Goal: Task Accomplishment & Management: Use online tool/utility

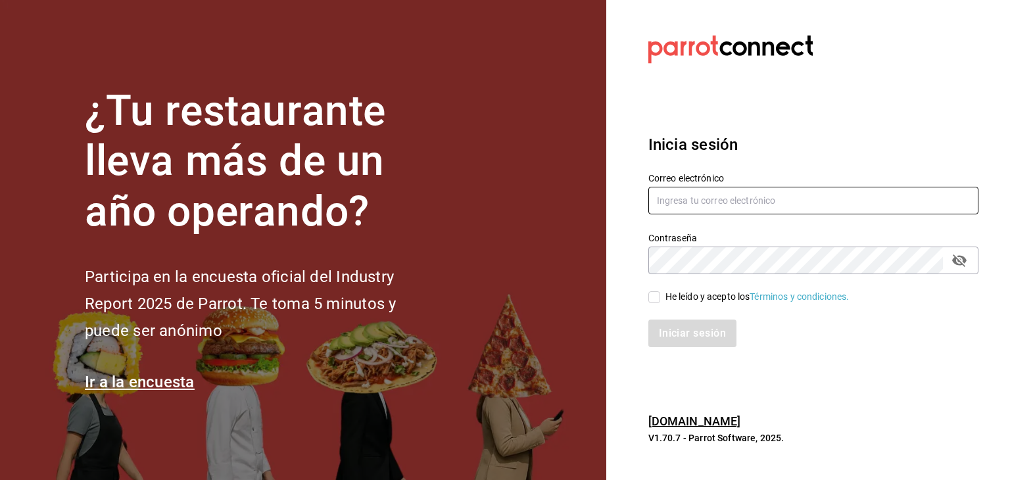
click at [731, 198] on input "text" at bounding box center [813, 201] width 330 height 28
type input "facdonpedro@gmail.com"
click at [652, 299] on input "He leído y acepto los Términos y condiciones." at bounding box center [654, 297] width 12 height 12
checkbox input "true"
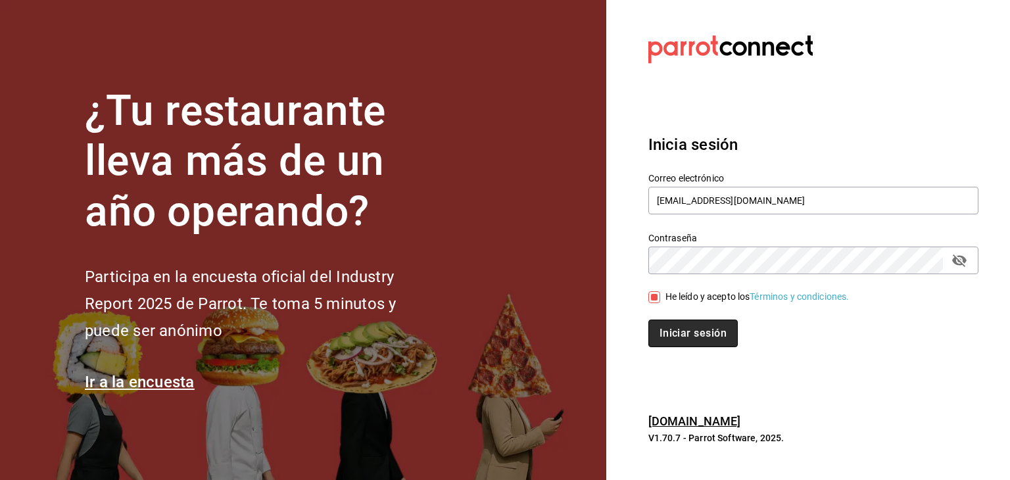
click at [678, 331] on button "Iniciar sesión" at bounding box center [692, 334] width 89 height 28
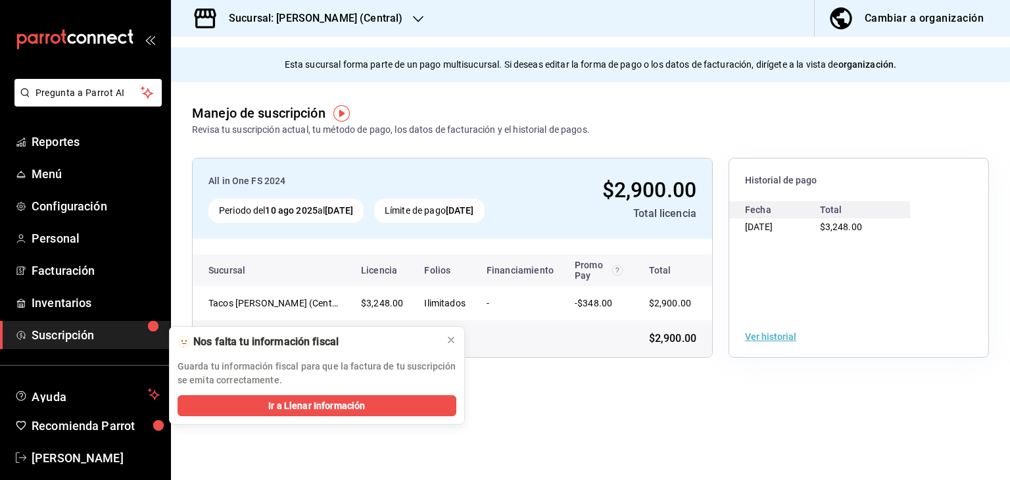
click at [419, 16] on icon "button" at bounding box center [418, 19] width 11 height 11
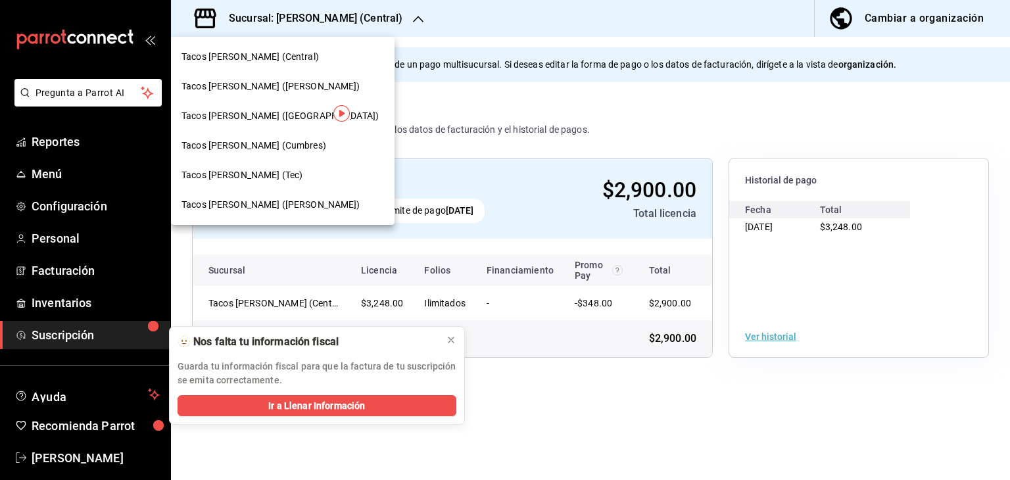
click at [287, 88] on span "Tacos [PERSON_NAME] ([PERSON_NAME])" at bounding box center [270, 87] width 179 height 14
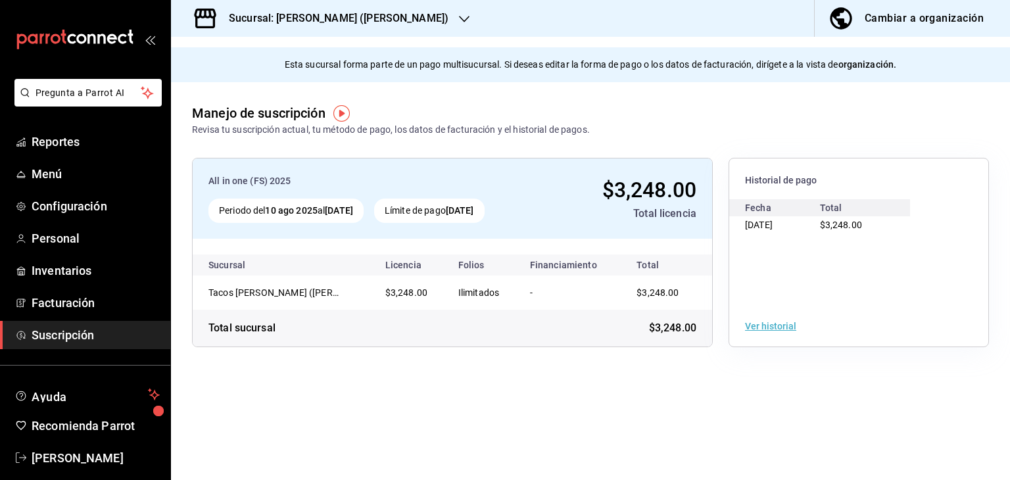
scroll to position [16, 0]
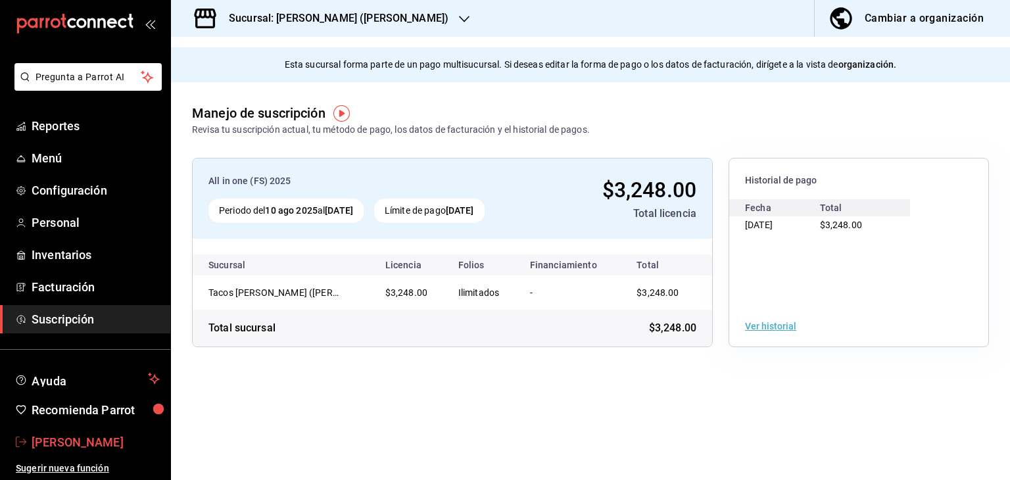
click at [66, 439] on span "[PERSON_NAME]" at bounding box center [96, 442] width 128 height 18
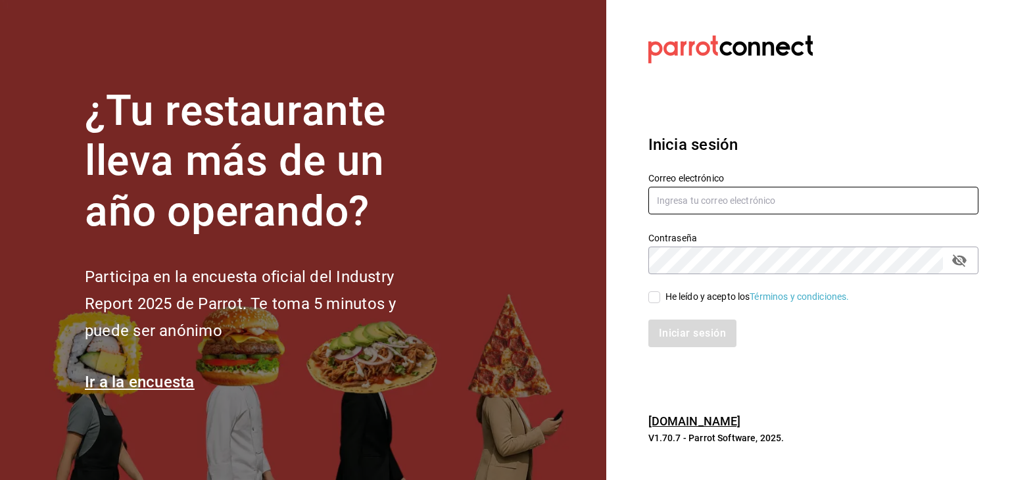
click at [709, 204] on input "text" at bounding box center [813, 201] width 330 height 28
type input "[EMAIL_ADDRESS][DOMAIN_NAME]"
click at [652, 297] on input "He leído y acepto los Términos y condiciones." at bounding box center [654, 297] width 12 height 12
checkbox input "true"
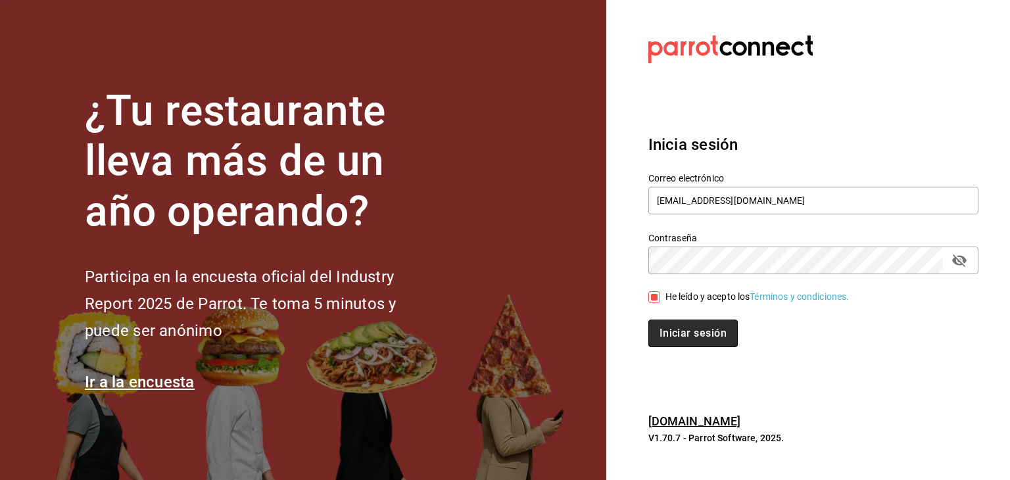
click at [675, 330] on button "Iniciar sesión" at bounding box center [692, 334] width 89 height 28
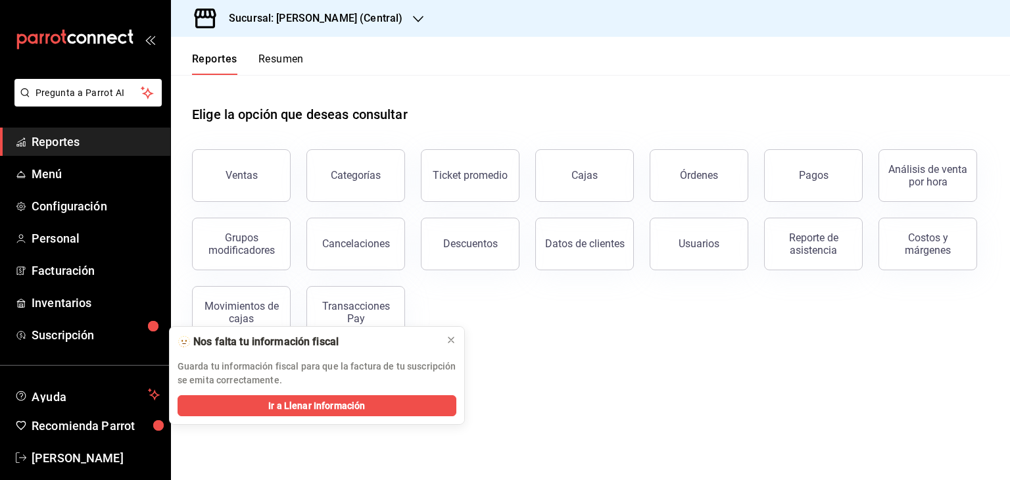
click at [419, 17] on icon "button" at bounding box center [418, 19] width 11 height 11
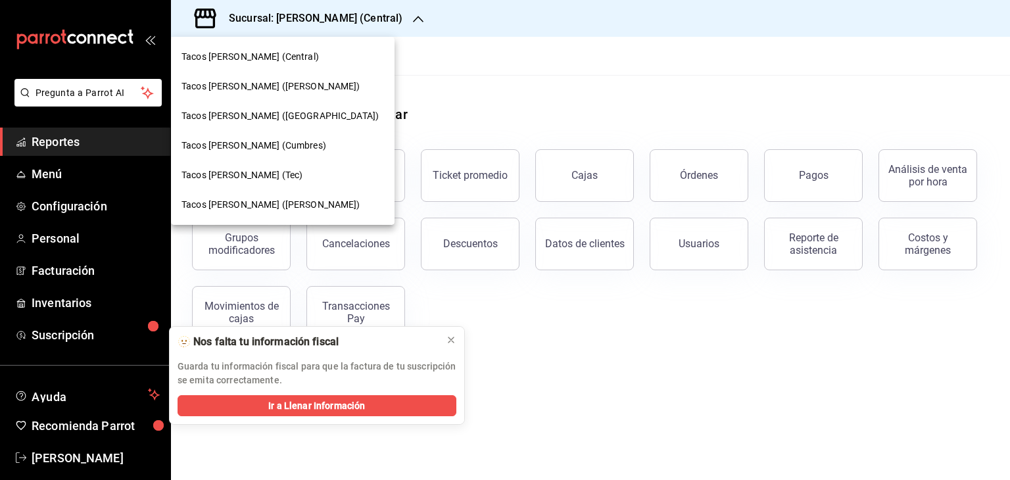
click at [274, 89] on span "Tacos [PERSON_NAME] ([PERSON_NAME])" at bounding box center [270, 87] width 179 height 14
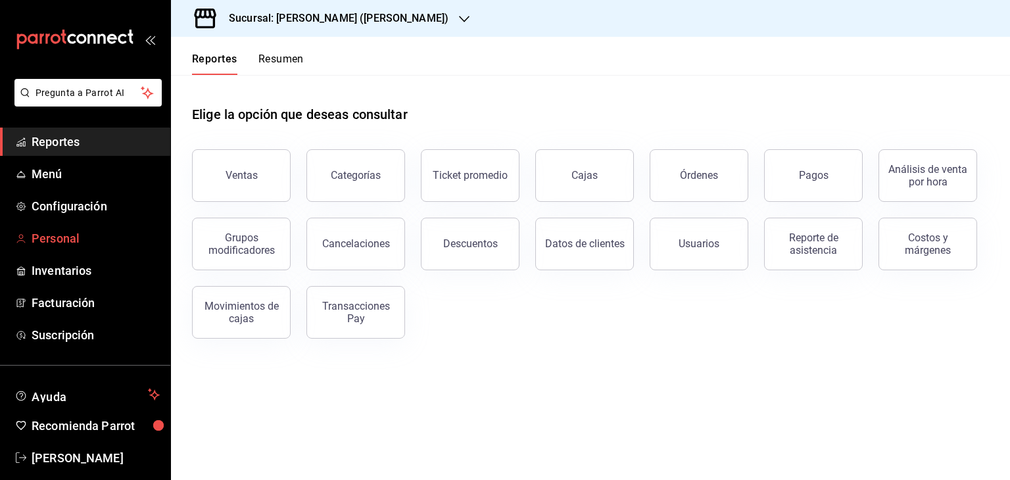
click at [68, 233] on span "Personal" at bounding box center [96, 238] width 128 height 18
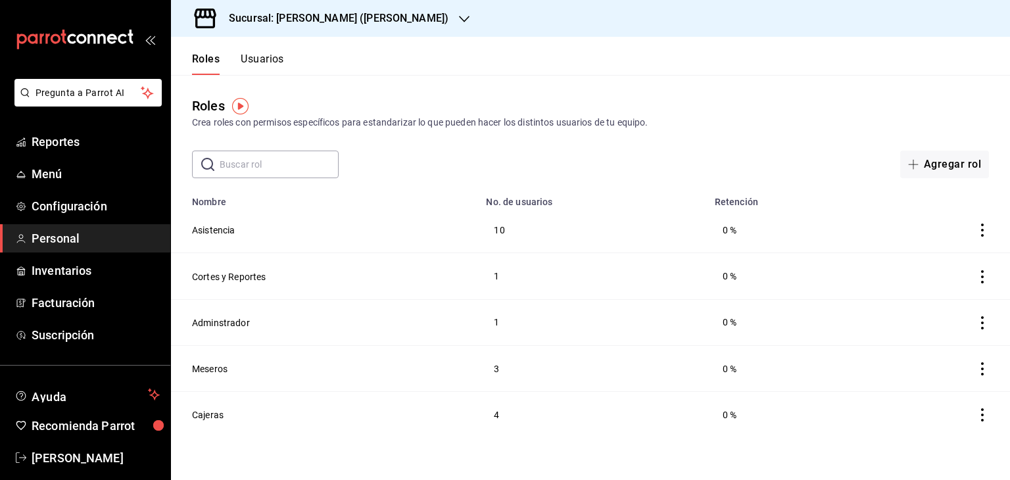
click at [274, 59] on button "Usuarios" at bounding box center [262, 64] width 43 height 22
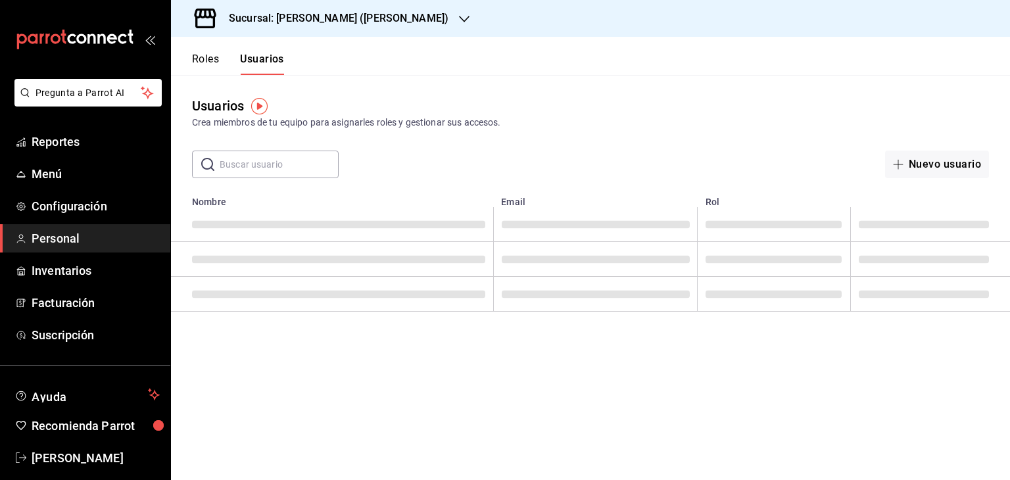
click at [210, 59] on button "Roles" at bounding box center [205, 64] width 27 height 22
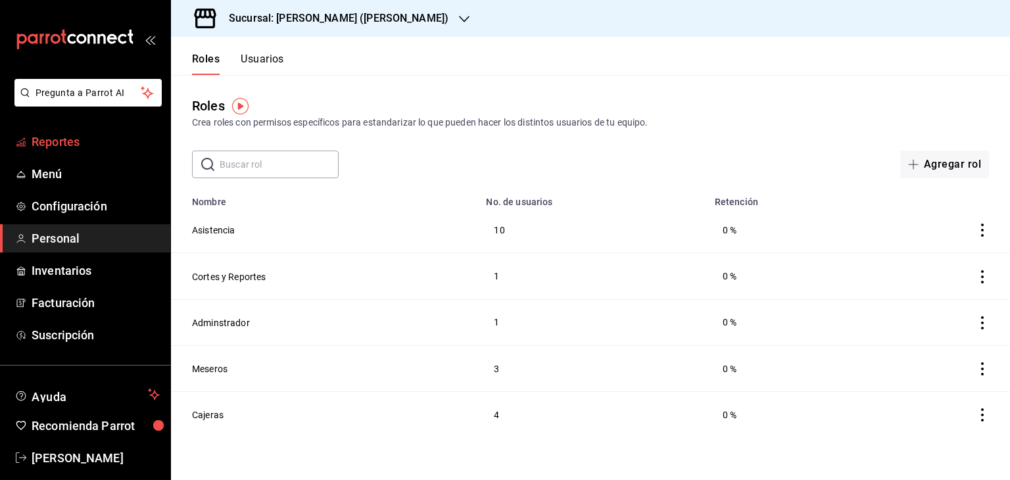
click at [70, 143] on span "Reportes" at bounding box center [96, 142] width 128 height 18
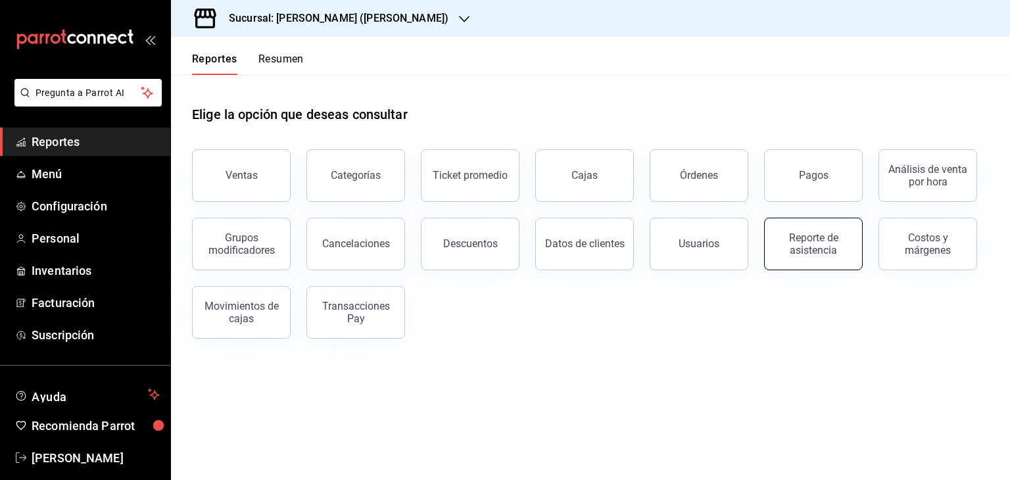
click at [810, 246] on div "Reporte de asistencia" at bounding box center [814, 243] width 82 height 25
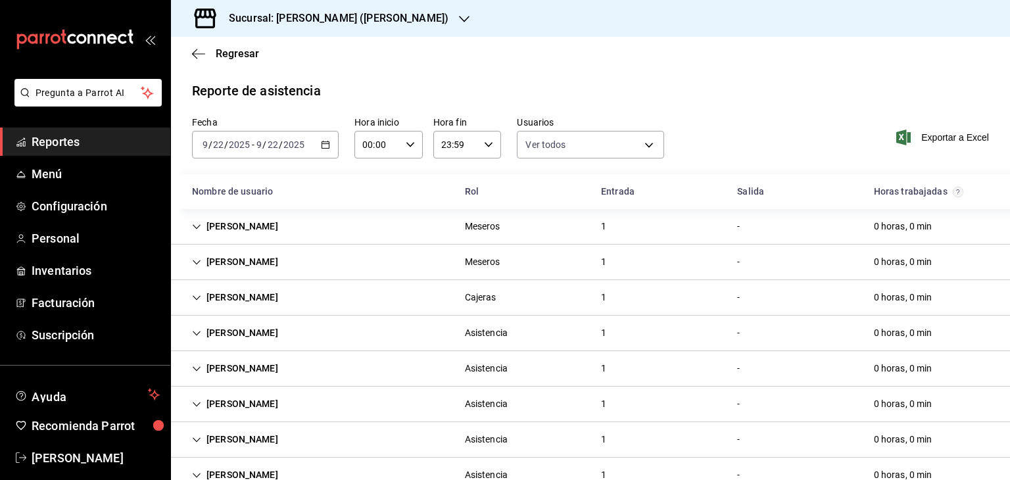
click at [719, 151] on div "Fecha 2025-09-22 9 / 22 / 2025 - 2025-09-22 9 / 22 / 2025 Hora inicio 00:00 Hor…" at bounding box center [590, 145] width 839 height 58
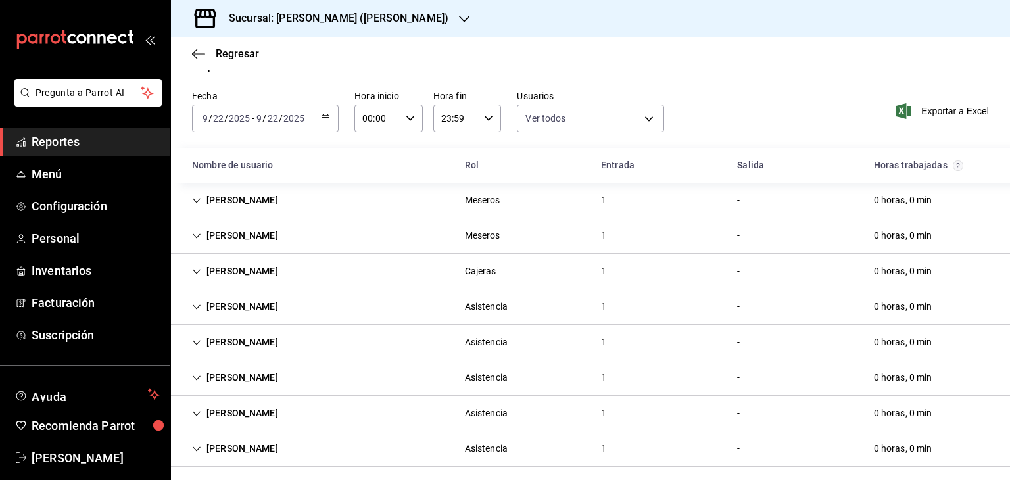
scroll to position [34, 0]
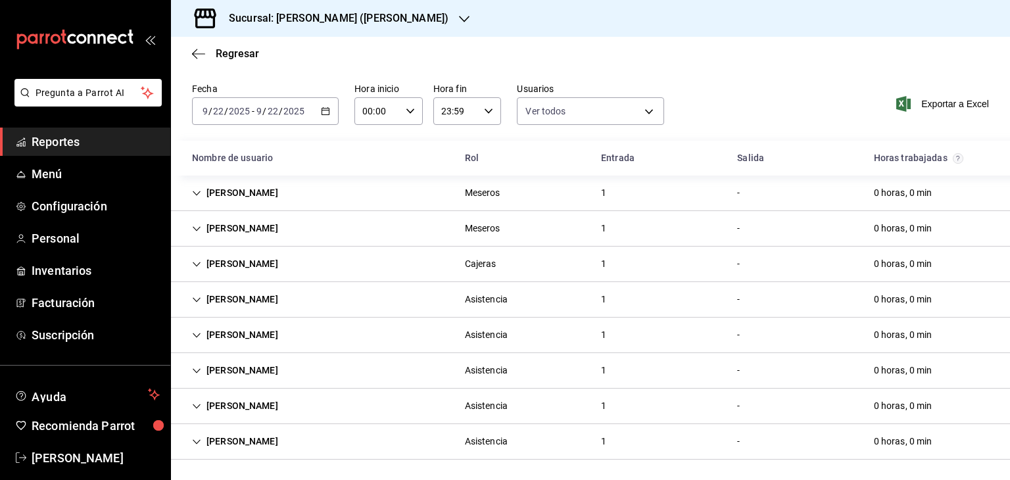
click at [423, 20] on div "Sucursal: [PERSON_NAME] ([PERSON_NAME])" at bounding box center [327, 18] width 293 height 37
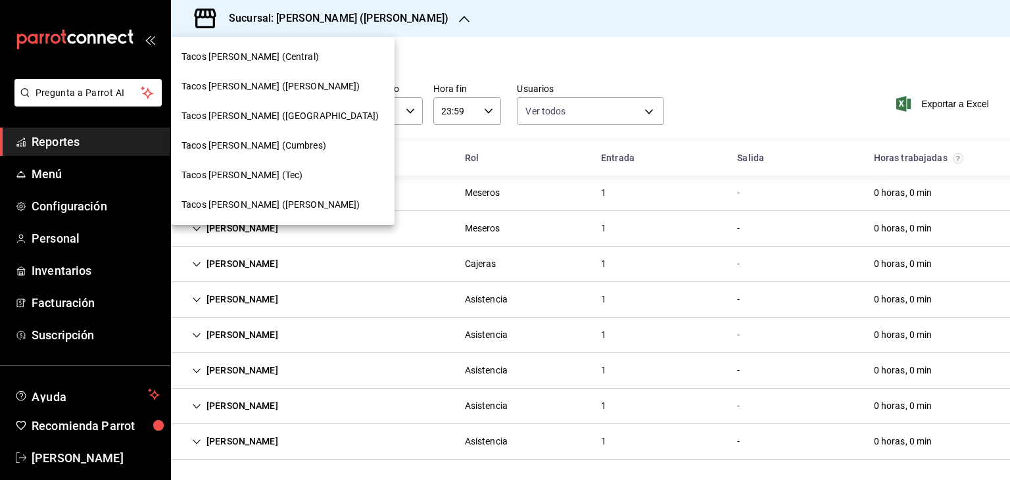
click at [276, 114] on span "Tacos [PERSON_NAME] ([GEOGRAPHIC_DATA])" at bounding box center [279, 116] width 197 height 14
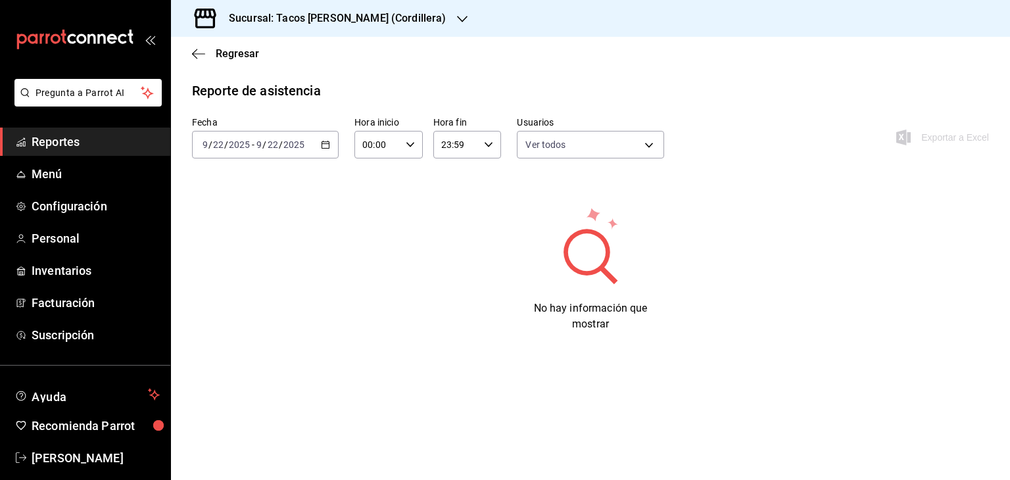
click at [457, 18] on icon "button" at bounding box center [462, 19] width 11 height 11
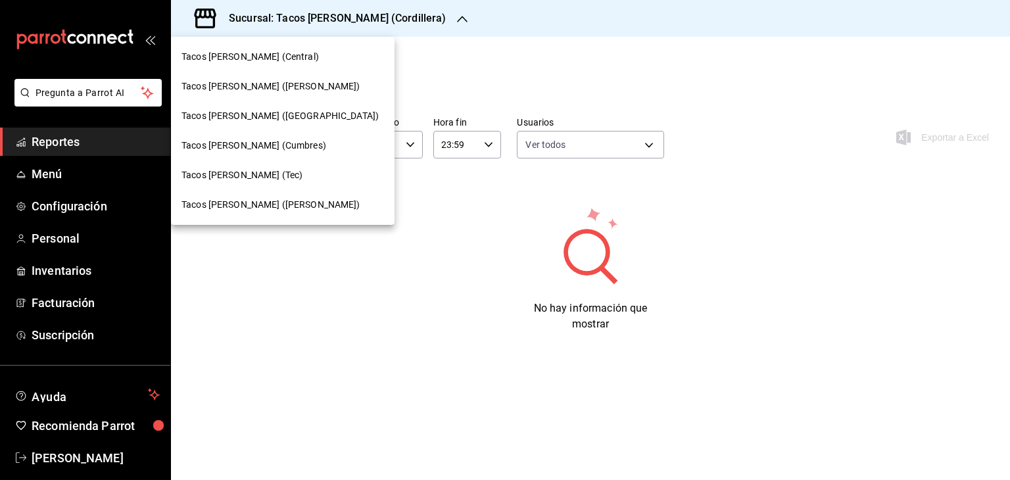
click at [265, 180] on span "Tacos [PERSON_NAME] (Tec)" at bounding box center [241, 175] width 121 height 14
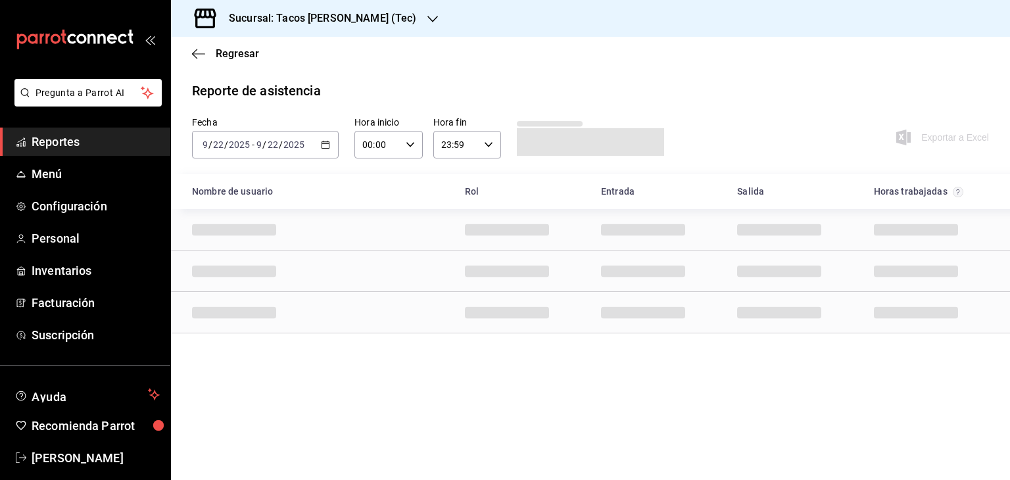
click at [550, 174] on div "Nombre de usuario Rol Entrada Salida Horas trabajadas" at bounding box center [590, 191] width 839 height 35
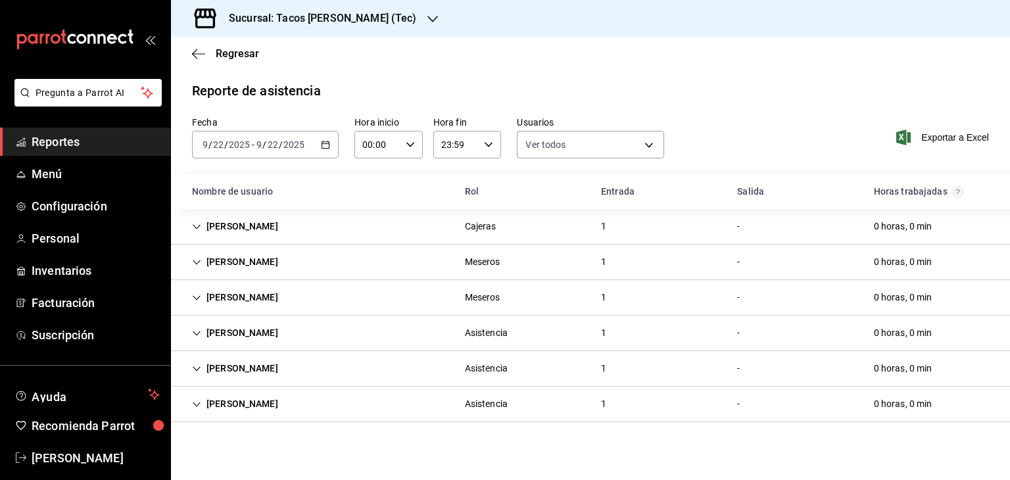
click at [427, 16] on icon "button" at bounding box center [432, 19] width 11 height 11
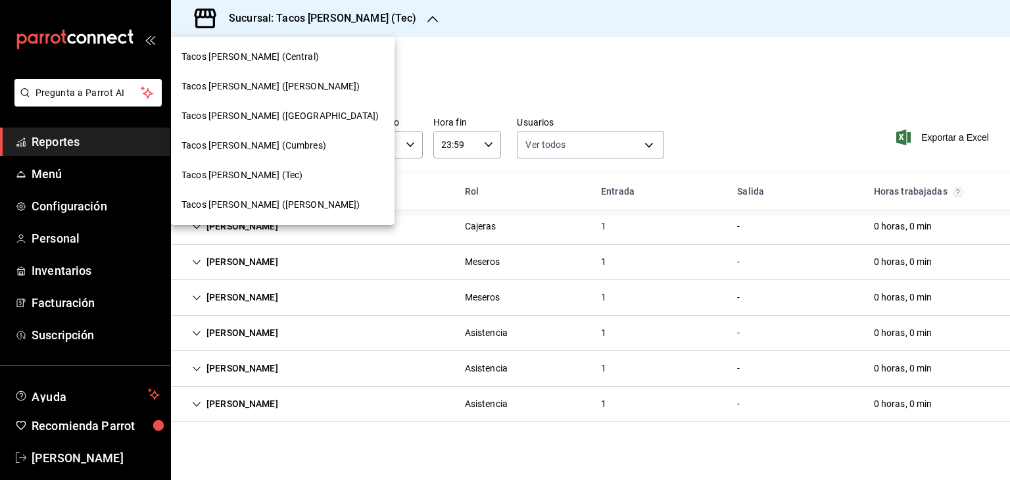
click at [287, 151] on span "Tacos [PERSON_NAME] (Cumbres)" at bounding box center [253, 146] width 145 height 14
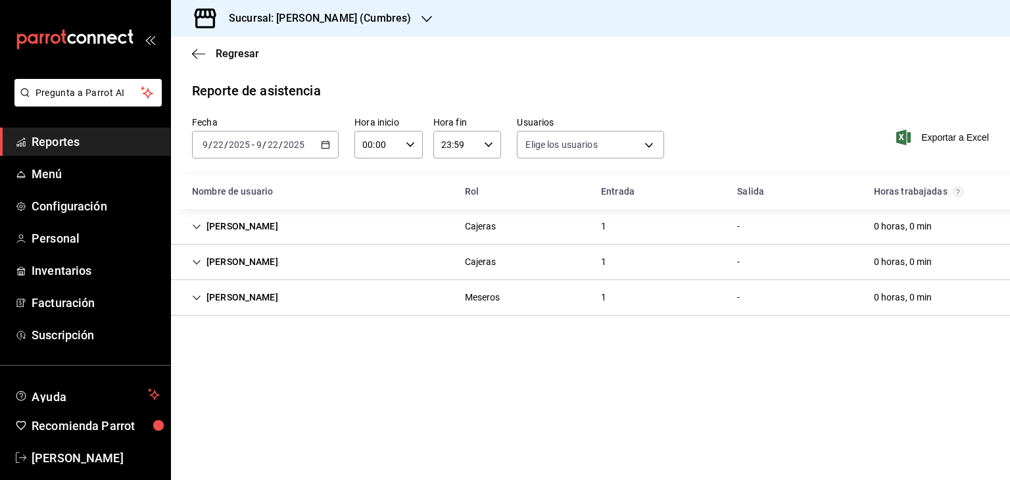
type input "0cf593d1-5539-49a1-9692-2fee09df5de3,aad07810-888b-4998-a43b-ac9dc7ac225d,aa617…"
click at [428, 18] on icon "button" at bounding box center [426, 19] width 11 height 11
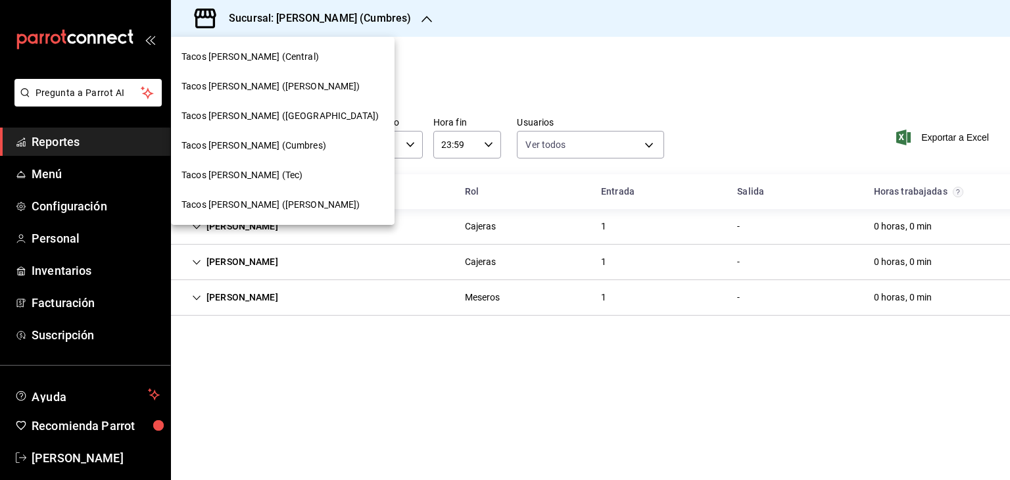
click at [279, 59] on span "Tacos [PERSON_NAME] (Central)" at bounding box center [249, 57] width 137 height 14
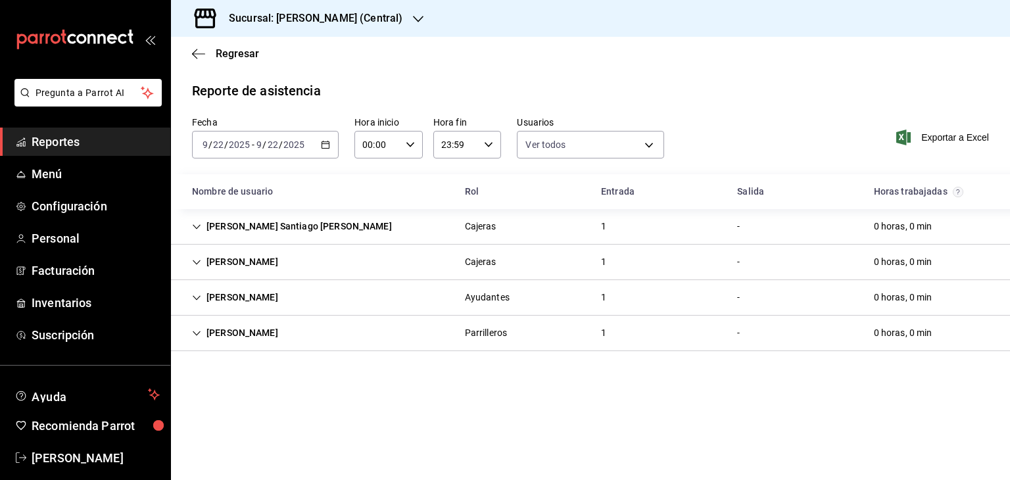
click at [421, 16] on icon "button" at bounding box center [418, 19] width 11 height 7
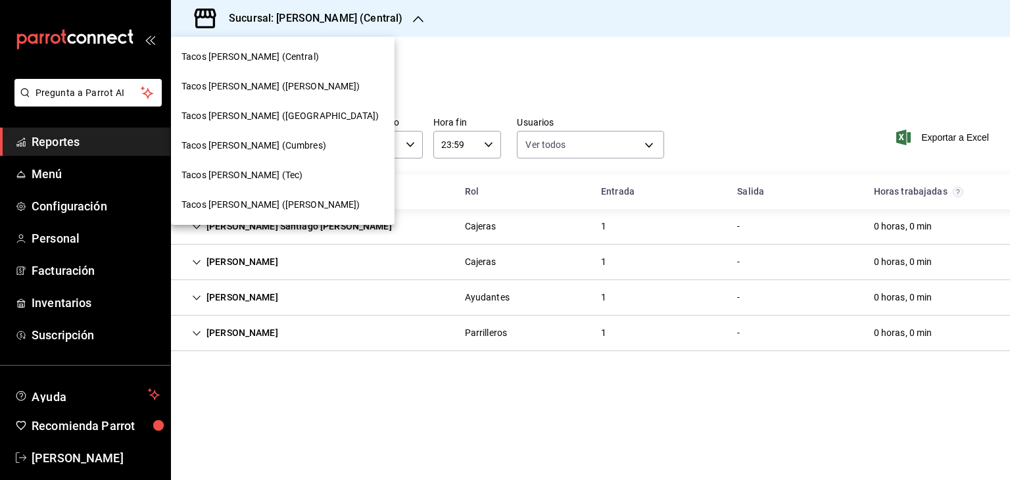
click at [281, 200] on span "Tacos [PERSON_NAME] ([PERSON_NAME])" at bounding box center [270, 205] width 179 height 14
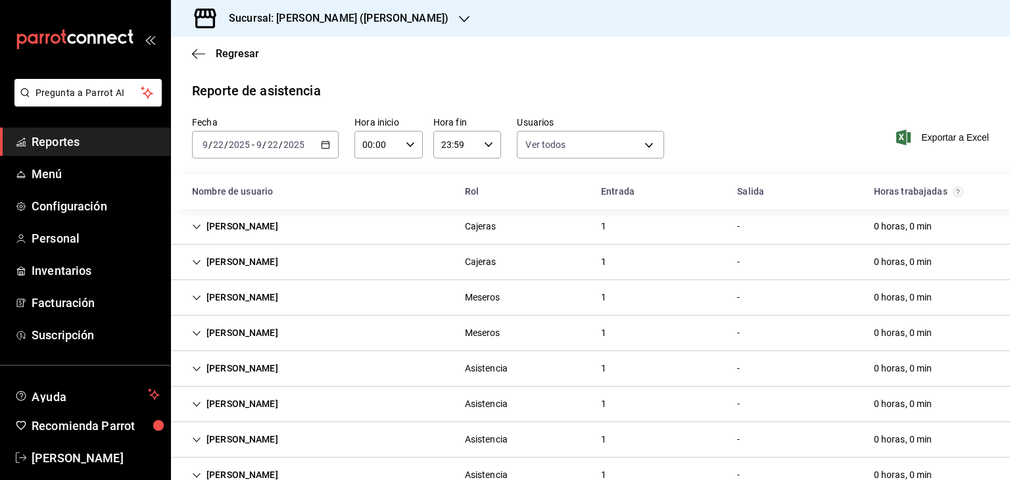
click at [713, 153] on div "Fecha 2025-09-22 9 / 22 / 2025 - 2025-09-22 9 / 22 / 2025 Hora inicio 00:00 Hor…" at bounding box center [590, 145] width 839 height 58
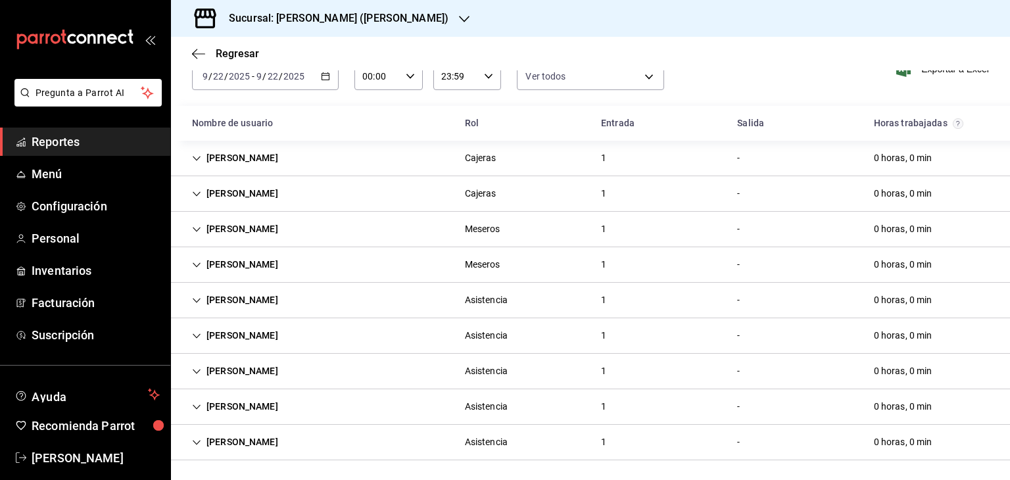
click at [459, 16] on icon "button" at bounding box center [464, 19] width 11 height 11
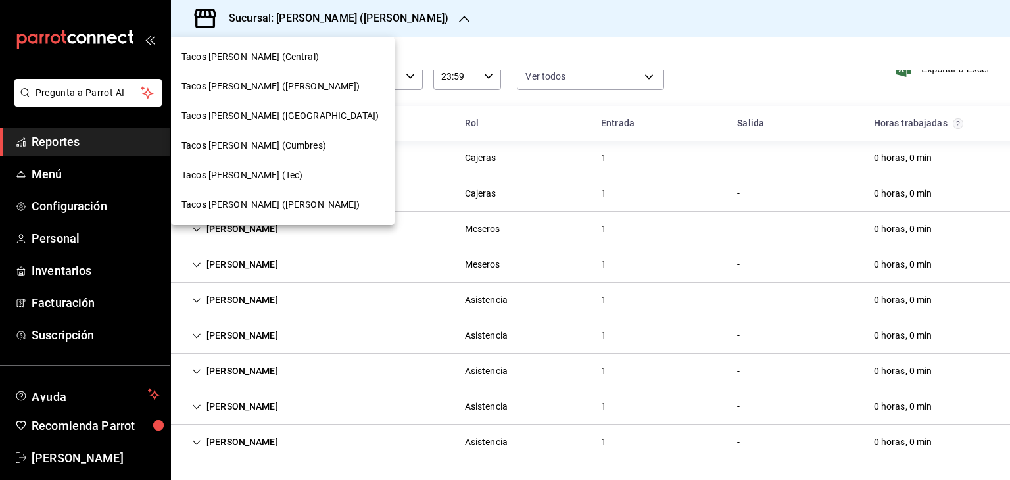
click at [280, 50] on span "Tacos [PERSON_NAME] (Central)" at bounding box center [249, 57] width 137 height 14
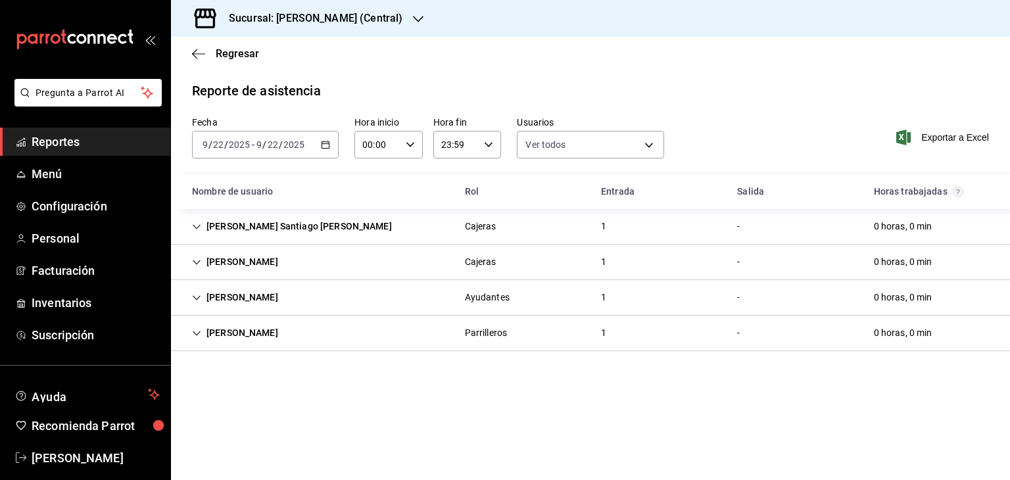
click at [424, 18] on div "Sucursal: [PERSON_NAME] (Central)" at bounding box center [304, 18] width 247 height 37
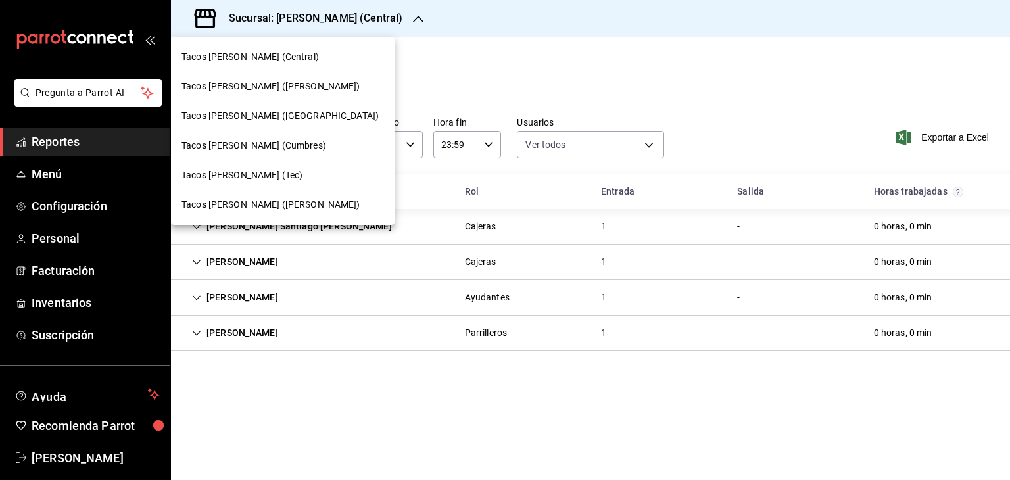
click at [274, 82] on span "Tacos [PERSON_NAME] ([PERSON_NAME])" at bounding box center [270, 87] width 179 height 14
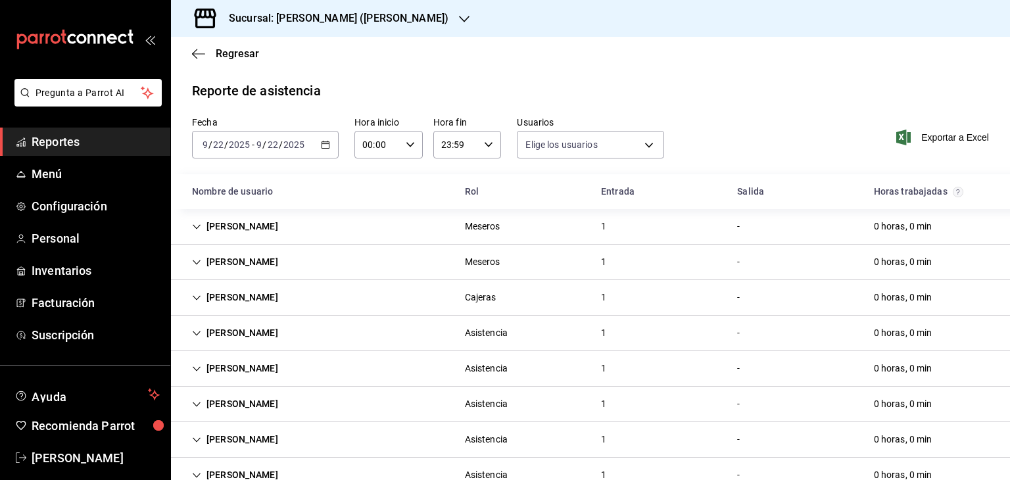
type input "0cf593d1-5539-49a1-9692-2fee09df5de3,aad07810-888b-4998-a43b-ac9dc7ac225d,aa617…"
click at [730, 143] on div "Fecha 2025-09-22 9 / 22 / 2025 - 2025-09-22 9 / 22 / 2025 Hora inicio 00:00 Hor…" at bounding box center [590, 145] width 839 height 58
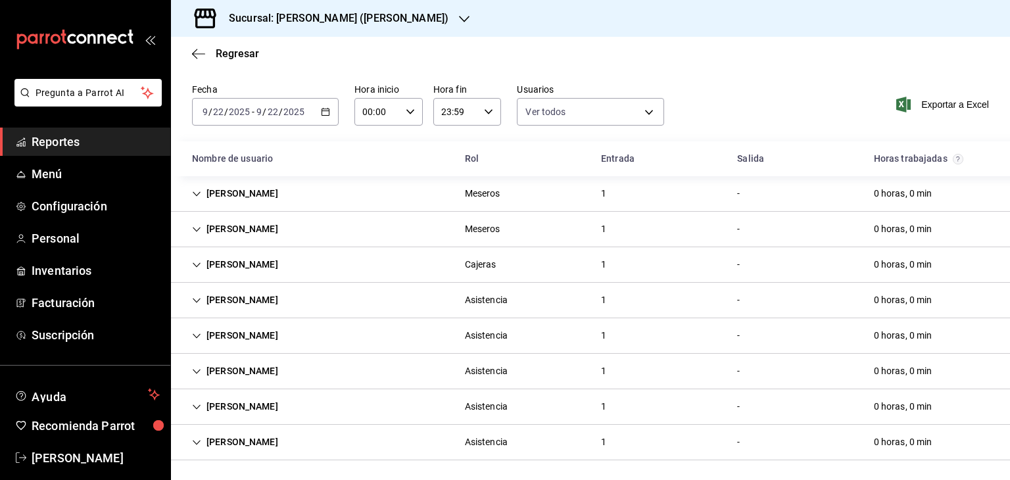
scroll to position [34, 0]
click at [959, 106] on span "Exportar a Excel" at bounding box center [944, 104] width 90 height 16
click at [323, 110] on \(Stroke\) "button" at bounding box center [325, 110] width 7 height 1
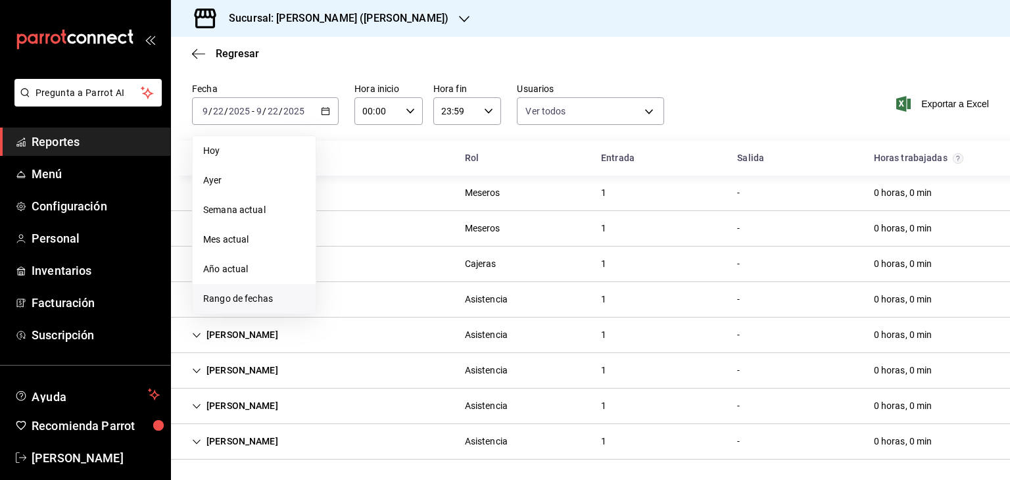
click at [258, 302] on span "Rango de fechas" at bounding box center [254, 299] width 102 height 14
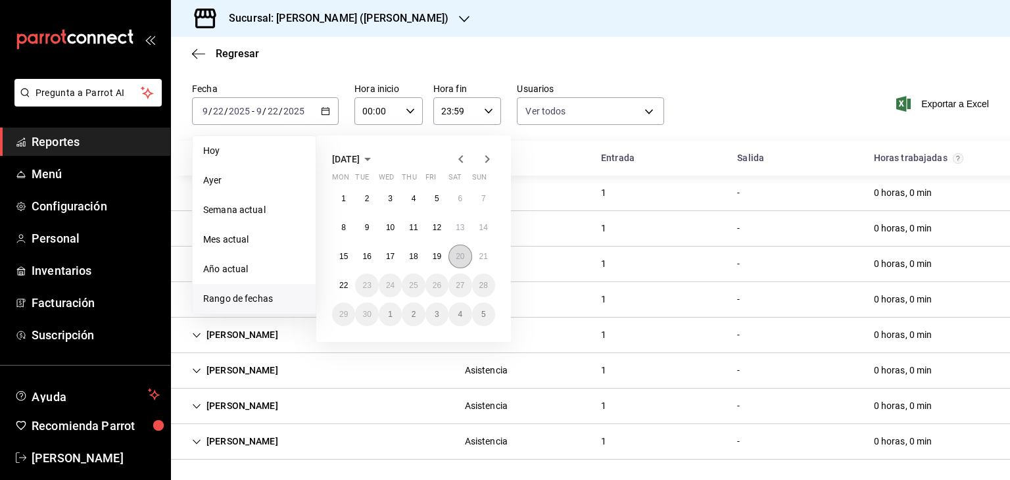
click at [455, 249] on button "20" at bounding box center [459, 257] width 23 height 24
click at [343, 281] on abbr "22" at bounding box center [343, 285] width 9 height 9
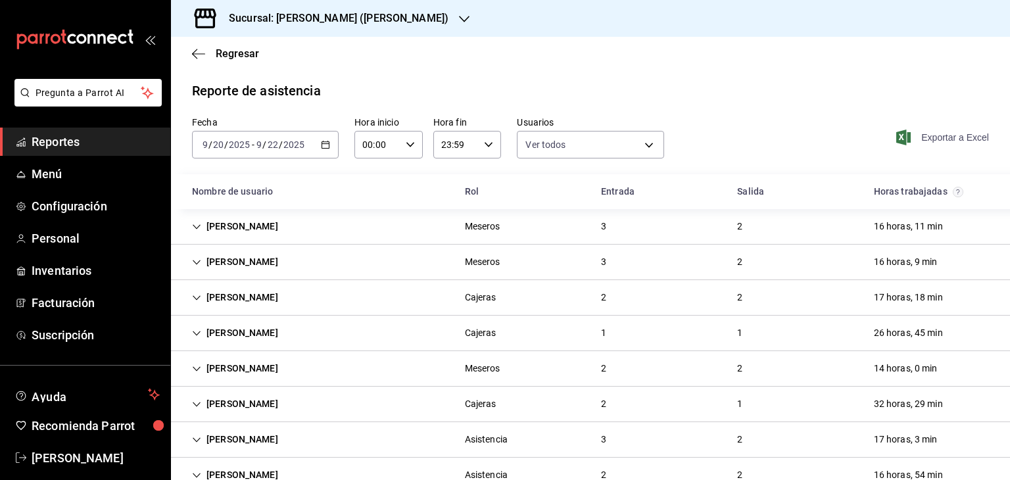
click at [924, 135] on span "Exportar a Excel" at bounding box center [944, 138] width 90 height 16
click at [459, 19] on icon "button" at bounding box center [464, 19] width 11 height 7
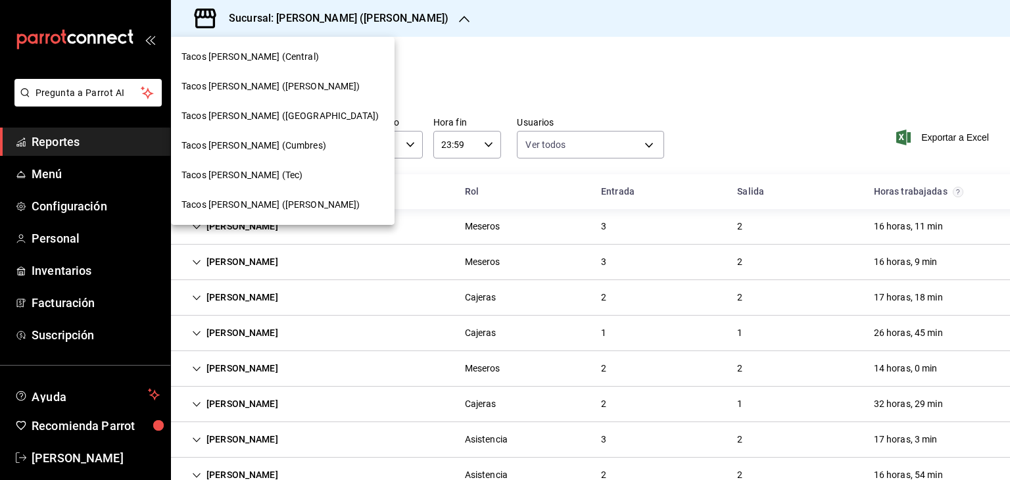
click at [276, 212] on div "Tacos [PERSON_NAME] ([PERSON_NAME])" at bounding box center [283, 205] width 224 height 30
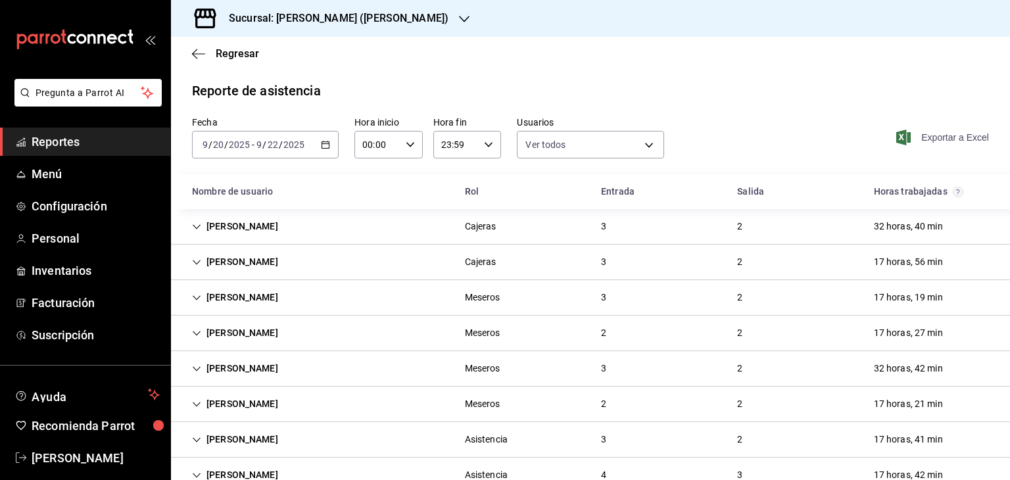
click at [921, 143] on span "Exportar a Excel" at bounding box center [944, 138] width 90 height 16
click at [505, 189] on div "Rol" at bounding box center [522, 192] width 136 height 24
